Goal: Navigation & Orientation: Find specific page/section

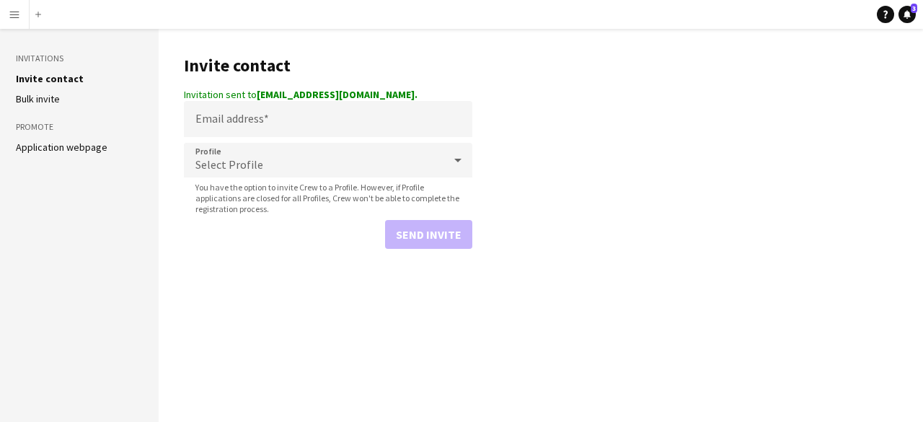
click at [18, 22] on button "Menu" at bounding box center [14, 14] width 29 height 29
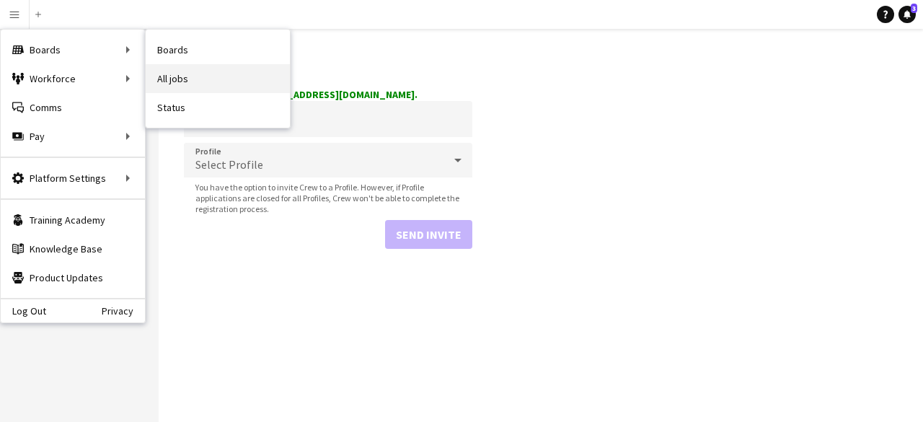
click at [196, 83] on link "All jobs" at bounding box center [218, 78] width 144 height 29
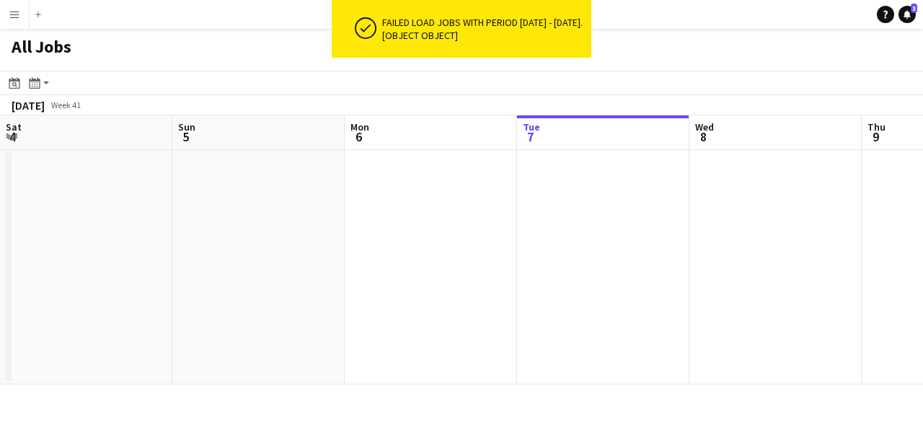
scroll to position [0, 345]
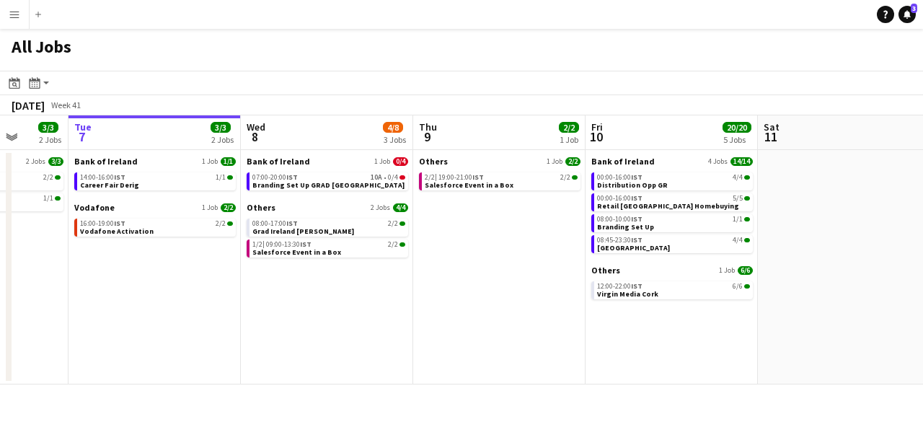
drag, startPoint x: 501, startPoint y: 288, endPoint x: 386, endPoint y: 283, distance: 115.5
click at [386, 283] on app-calendar-viewport "Sat 4 4/4 1 Job Sun 5 2/2 1 Job Mon 6 3/3 2 Jobs Tue 7 3/3 2 Jobs Wed 8 4/8 3 J…" at bounding box center [461, 249] width 923 height 269
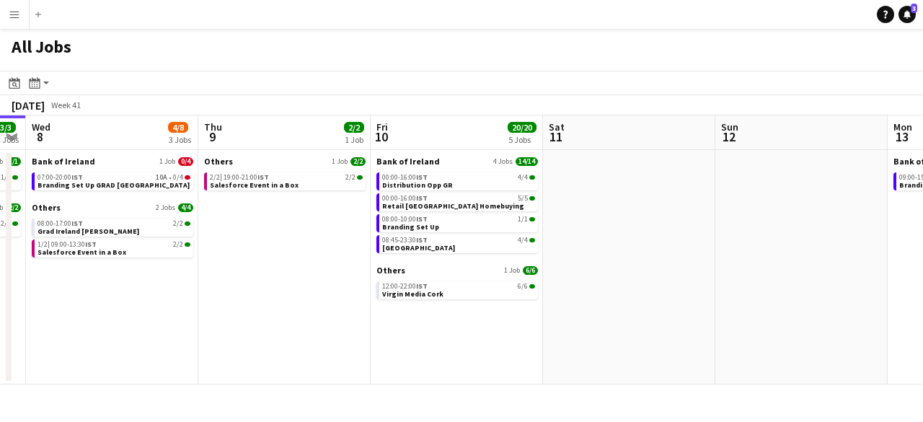
drag, startPoint x: 542, startPoint y: 263, endPoint x: 427, endPoint y: 244, distance: 116.2
click at [427, 244] on app-calendar-viewport "Sat 4 4/4 1 Job Sun 5 2/2 1 Job Mon 6 3/3 2 Jobs Tue 7 3/3 2 Jobs Wed 8 4/8 3 J…" at bounding box center [461, 249] width 923 height 269
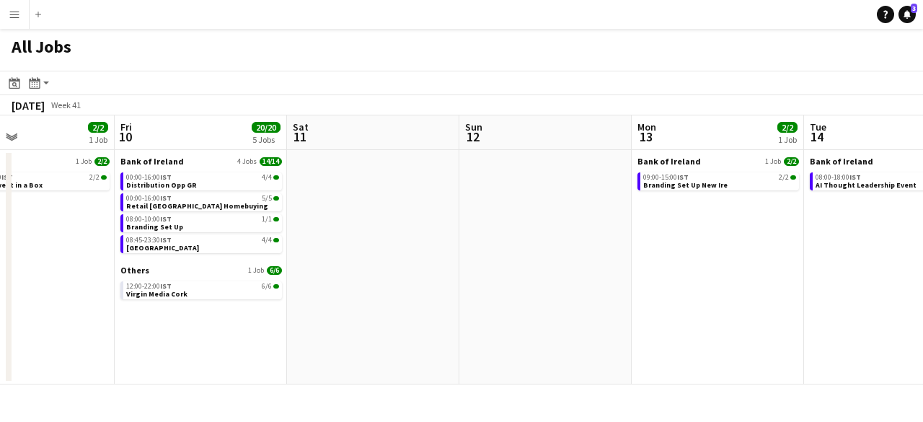
drag, startPoint x: 439, startPoint y: 197, endPoint x: 404, endPoint y: 193, distance: 35.6
click at [404, 193] on app-calendar-viewport "Mon 6 3/3 2 Jobs Tue 7 3/3 2 Jobs Wed 8 4/8 3 Jobs Thu 9 2/2 1 Job Fri 10 20/20…" at bounding box center [461, 249] width 923 height 269
click at [221, 252] on app-brief-job-card "08:45-23:30 IST 4/4 [GEOGRAPHIC_DATA]" at bounding box center [202, 244] width 162 height 18
click at [200, 237] on div "08:45-23:30 IST 4/4" at bounding box center [203, 240] width 153 height 7
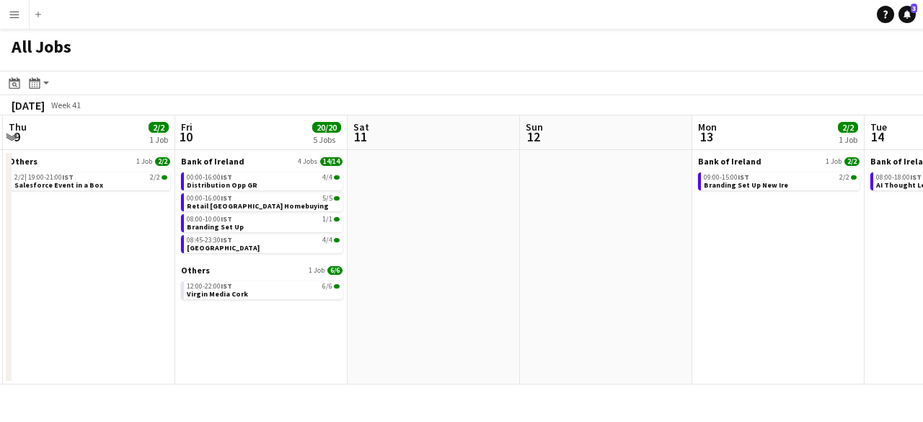
drag, startPoint x: 578, startPoint y: 234, endPoint x: 458, endPoint y: 227, distance: 120.6
click at [458, 227] on app-calendar-viewport "Mon 6 3/3 2 Jobs Tue 7 3/3 2 Jobs Wed 8 4/8 3 Jobs Thu 9 2/2 1 Job Fri 10 20/20…" at bounding box center [461, 249] width 923 height 269
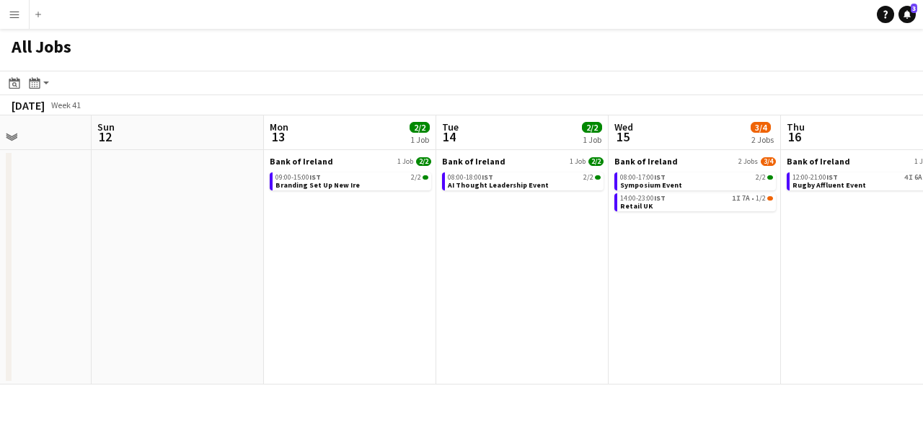
drag, startPoint x: 430, startPoint y: 238, endPoint x: 301, endPoint y: 217, distance: 130.1
click at [301, 217] on app-calendar-viewport "Thu 9 2/2 1 Job Fri 10 20/20 5 Jobs Sat 11 Sun 12 Mon 13 2/2 1 Job Tue 14 2/2 1…" at bounding box center [461, 249] width 923 height 269
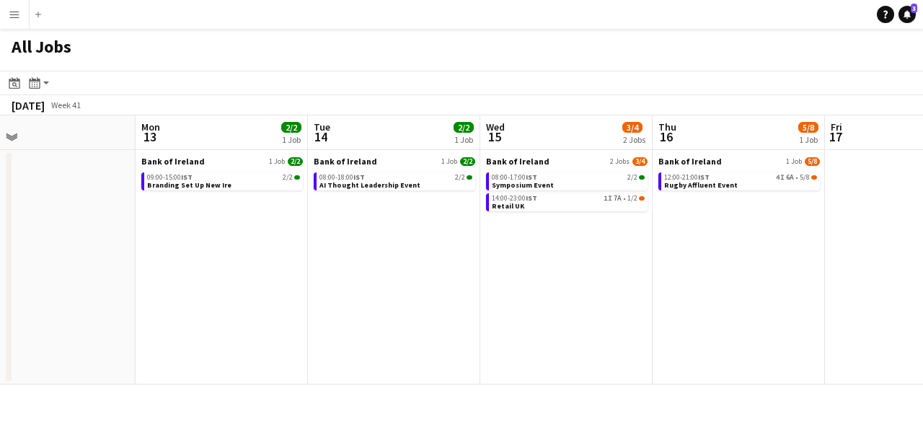
click at [187, 209] on app-date-cell "Bank of Ireland 1 Job [DATE] 09:00-15:00 IST 2/2 Branding Set Up New Ire" at bounding box center [222, 267] width 172 height 234
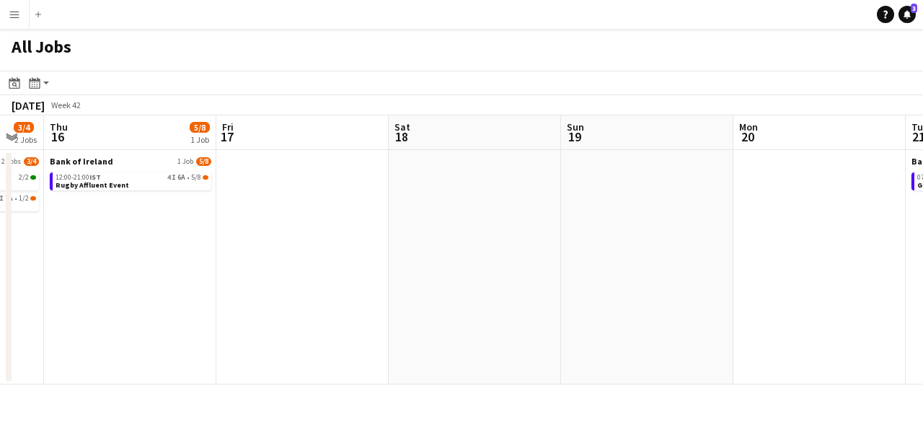
drag, startPoint x: 718, startPoint y: 239, endPoint x: 110, endPoint y: 279, distance: 609.2
click at [110, 279] on app-calendar-viewport "Mon 13 2/2 1 Job Tue 14 2/2 1 Job Wed 15 3/4 2 Jobs Thu 16 5/8 1 Job Fri 17 Sat…" at bounding box center [461, 249] width 923 height 269
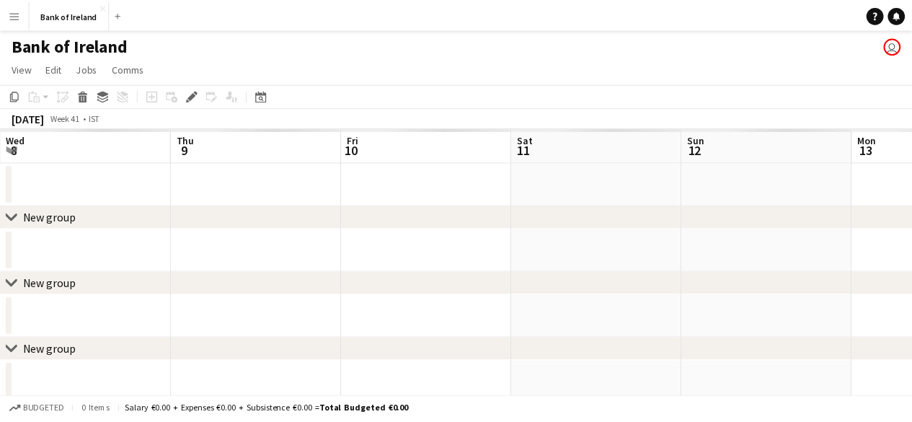
scroll to position [0, 496]
